Goal: Task Accomplishment & Management: Complete application form

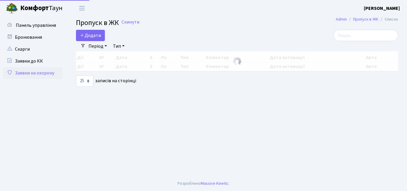
select select "25"
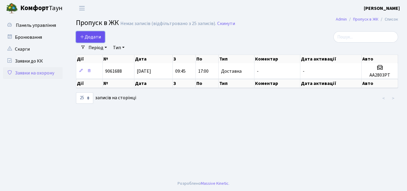
click at [98, 33] on link "Додати" at bounding box center [90, 36] width 29 height 11
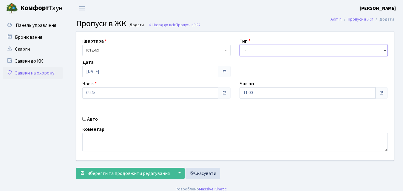
click at [254, 51] on select "- Доставка Таксі Гості Сервіс" at bounding box center [313, 50] width 148 height 11
select select "1"
click at [239, 45] on select "- Доставка Таксі Гості Сервіс" at bounding box center [313, 50] width 148 height 11
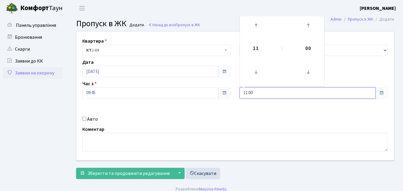
click at [265, 91] on input "11:00" at bounding box center [307, 92] width 136 height 11
click at [256, 23] on icon at bounding box center [256, 25] width 16 height 16
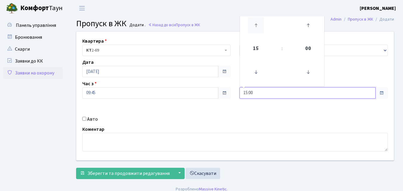
click at [256, 23] on icon at bounding box center [256, 25] width 16 height 16
type input "17:00"
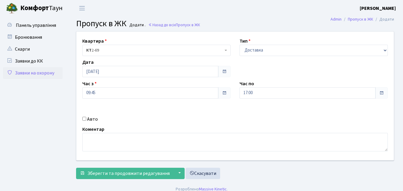
click at [84, 120] on input "Авто" at bounding box center [84, 119] width 4 height 4
checkbox input "true"
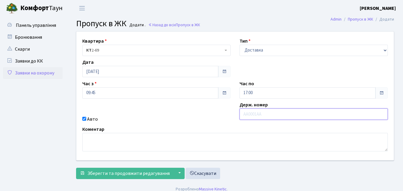
click at [256, 117] on input "text" at bounding box center [313, 113] width 148 height 11
type input "КА0189ВЕ"
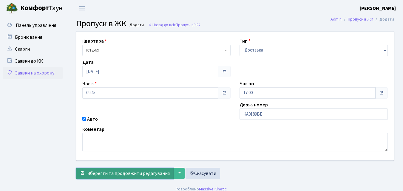
click at [111, 174] on span "Зберегти та продовжити редагування" at bounding box center [128, 173] width 82 height 7
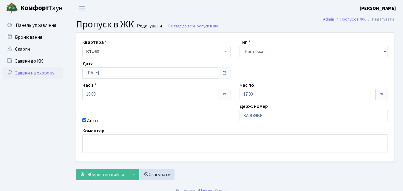
click at [26, 72] on link "Заявки на охорону" at bounding box center [33, 73] width 60 height 12
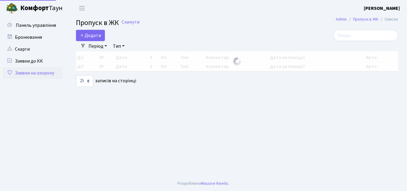
select select "25"
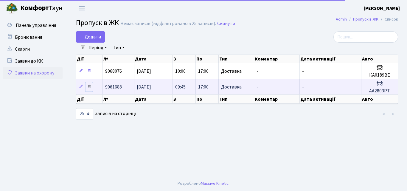
click at [89, 88] on icon at bounding box center [89, 86] width 4 height 4
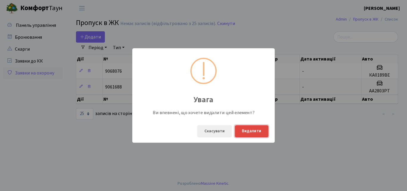
click at [247, 132] on button "Видалити" at bounding box center [252, 131] width 34 height 12
